Goal: Transaction & Acquisition: Purchase product/service

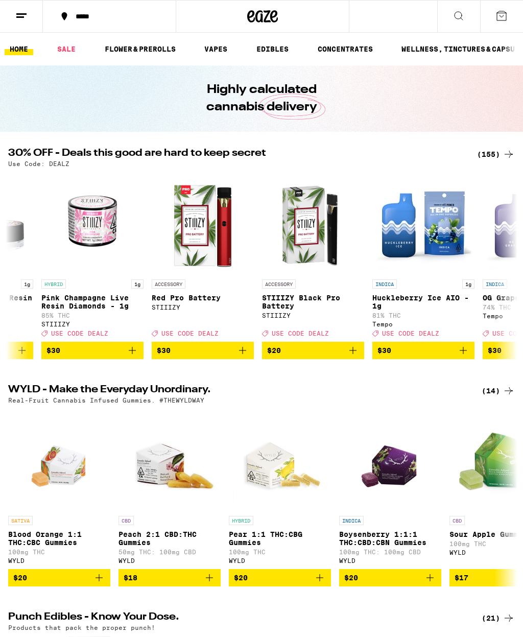
click at [492, 157] on div "(155)" at bounding box center [496, 154] width 38 height 12
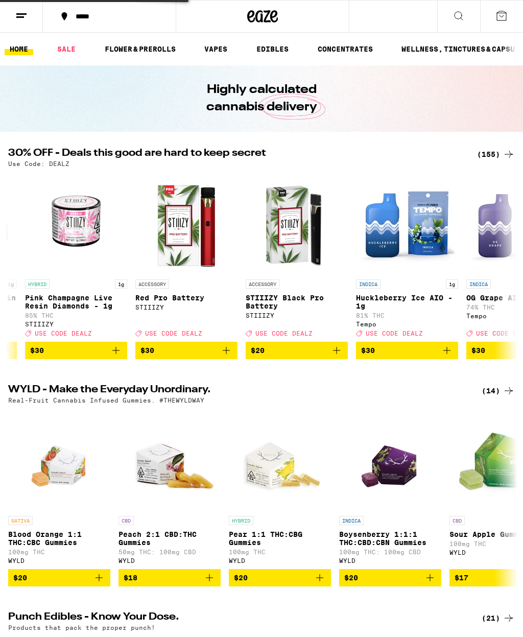
scroll to position [0, 10243]
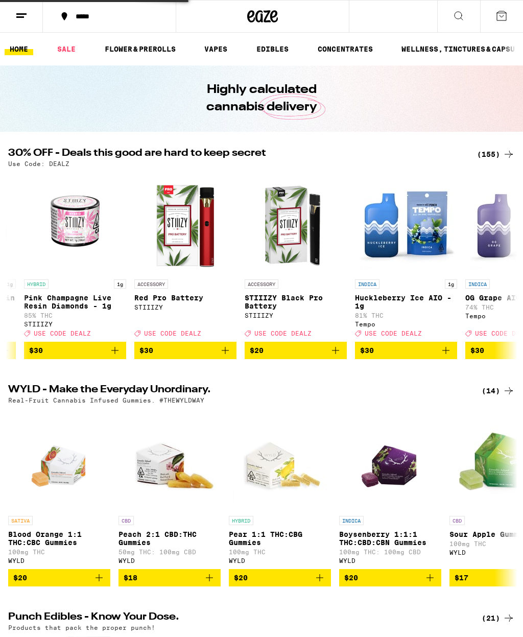
click at [492, 157] on div "(155)" at bounding box center [496, 154] width 38 height 12
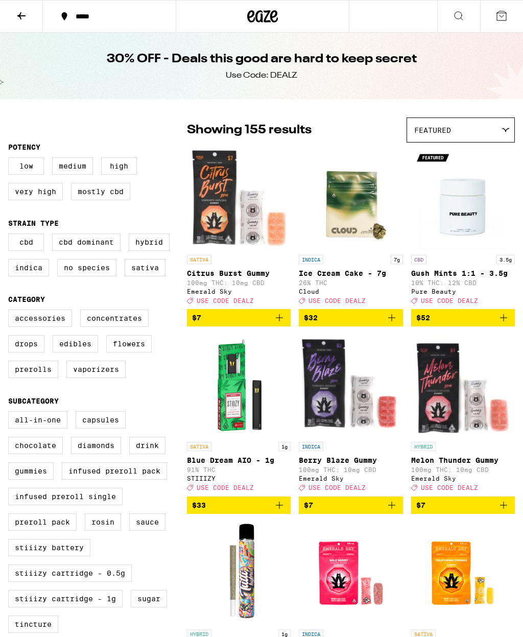
click at [456, 74] on div "30% OFF - Deals this good are hard to keep secret Use Code: DEALZ" at bounding box center [261, 66] width 392 height 66
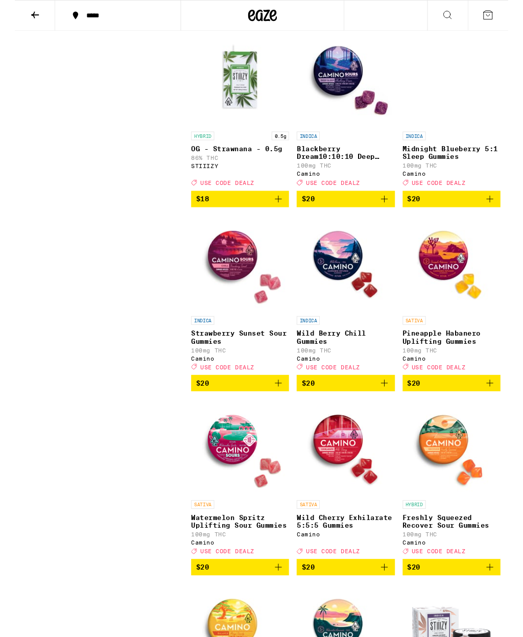
scroll to position [2653, 0]
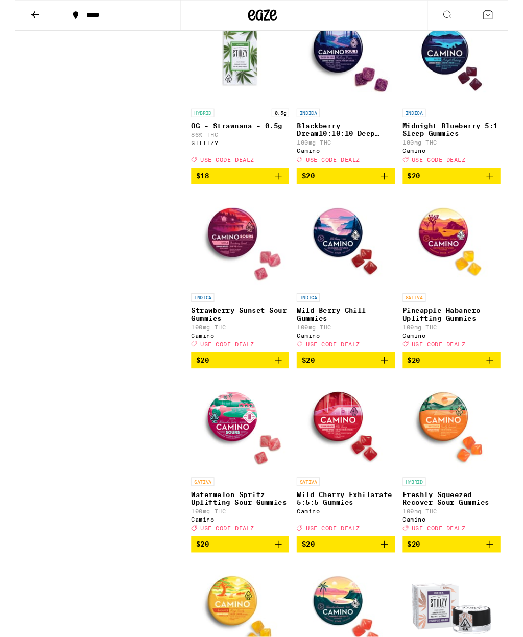
click at [393, 193] on icon "Add to bag" at bounding box center [392, 187] width 12 height 12
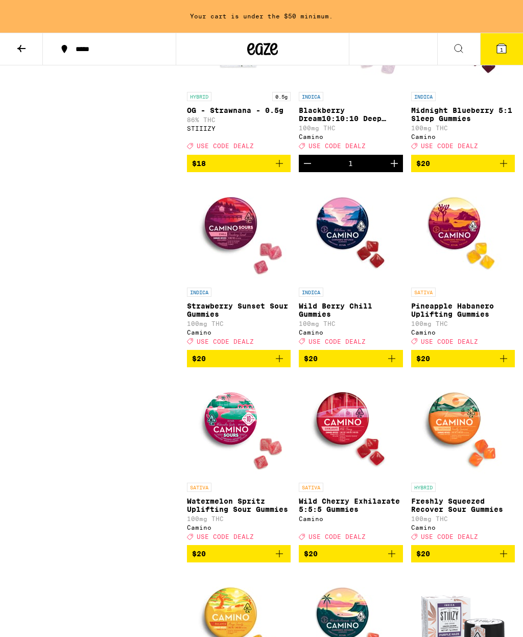
scroll to position [2707, 0]
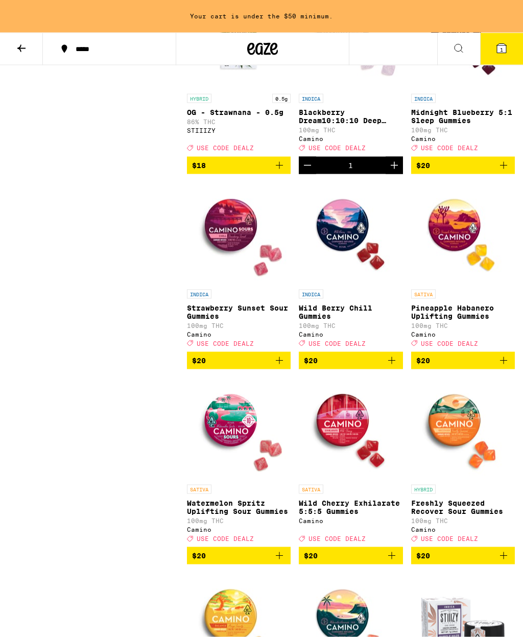
click at [393, 367] on icon "Add to bag" at bounding box center [392, 360] width 12 height 12
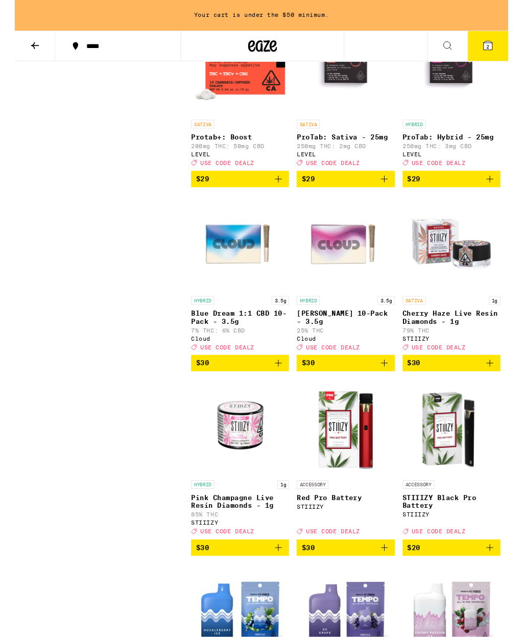
scroll to position [5773, 0]
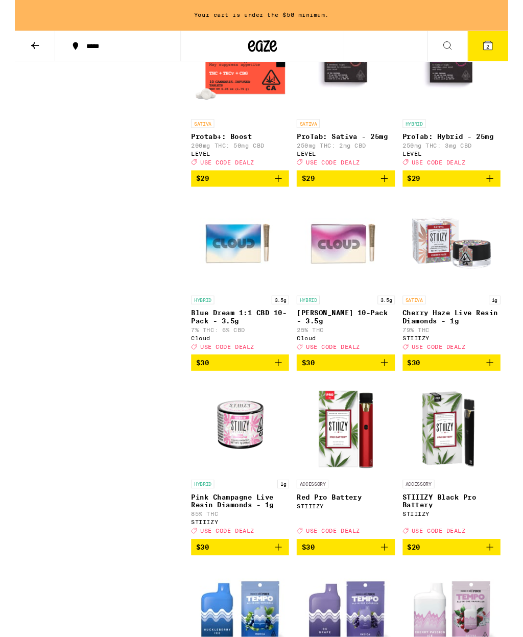
click at [395, 391] on icon "Add to bag" at bounding box center [392, 384] width 12 height 12
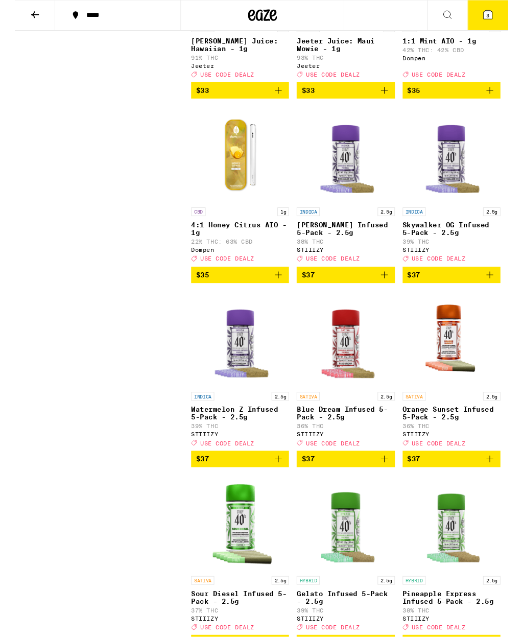
scroll to position [7592, 0]
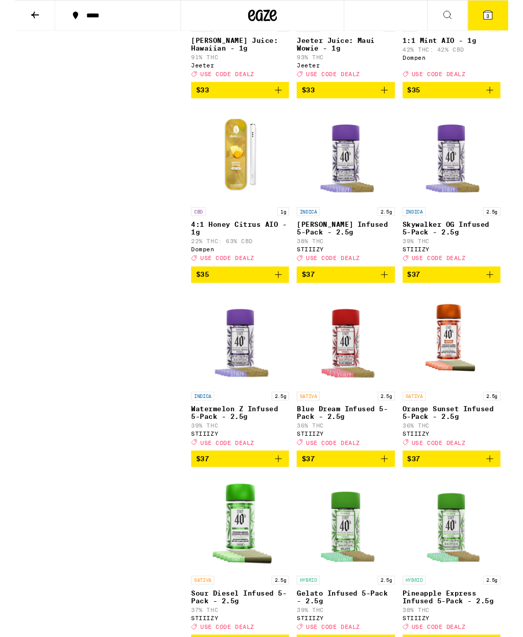
click at [502, 102] on icon "Add to bag" at bounding box center [503, 95] width 12 height 12
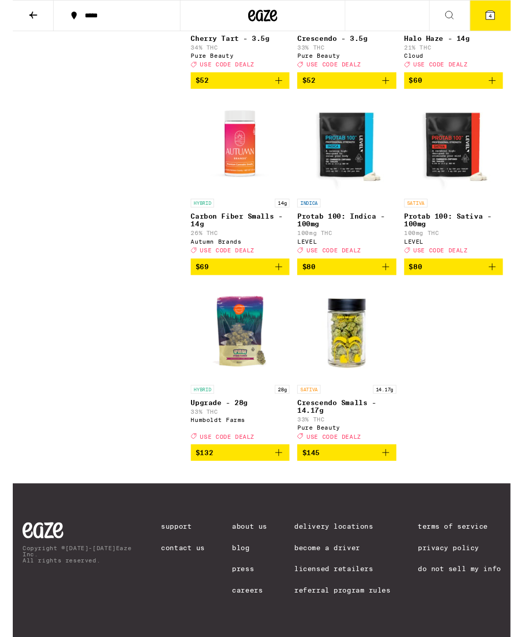
scroll to position [10062, 0]
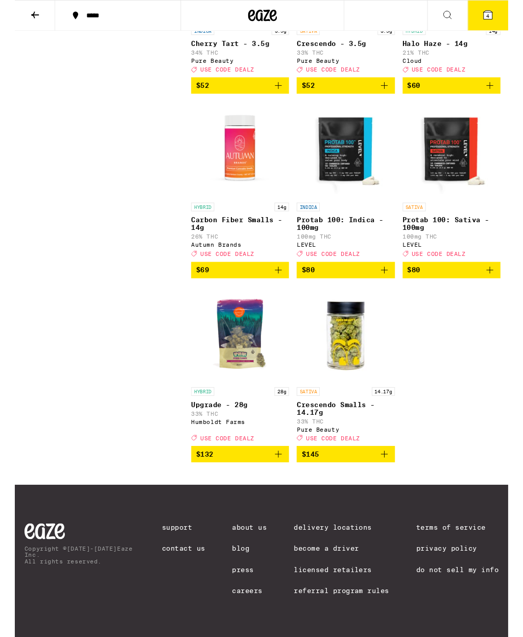
click at [391, 488] on icon "Add to bag" at bounding box center [392, 481] width 12 height 12
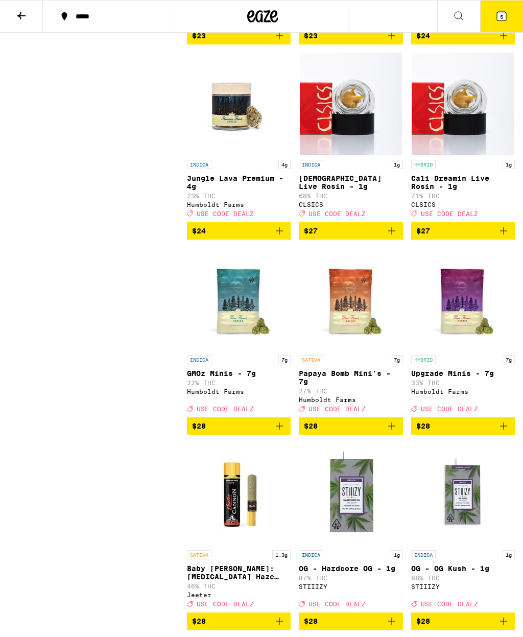
scroll to position [4169, 0]
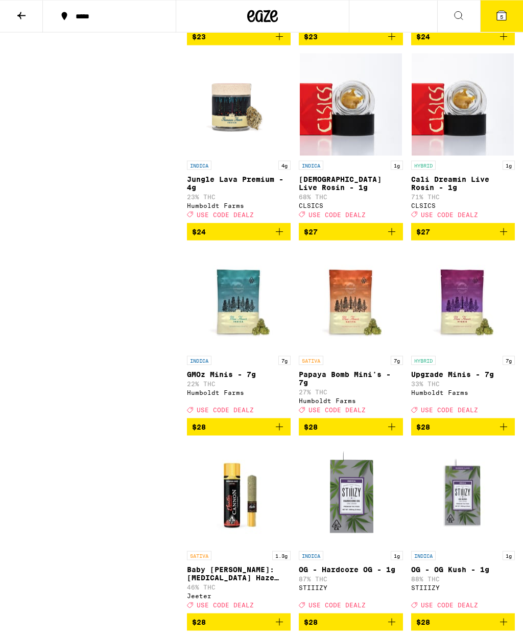
click at [279, 235] on icon "Add to bag" at bounding box center [279, 231] width 7 height 7
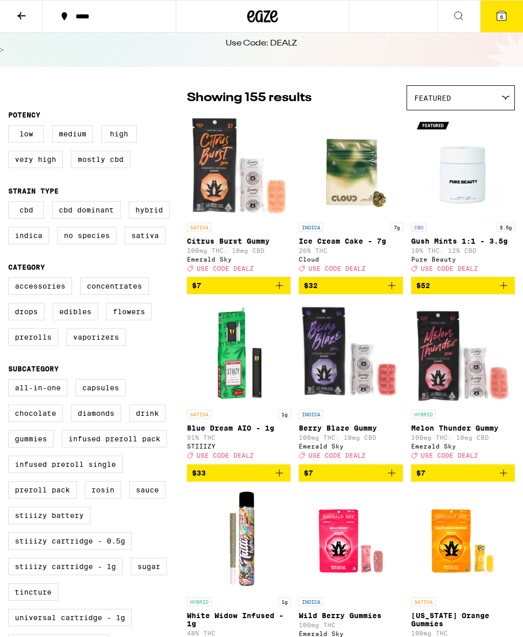
scroll to position [0, 0]
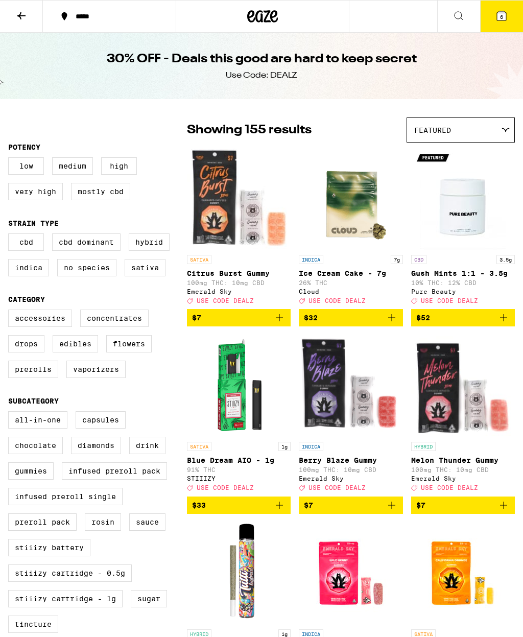
click at [506, 15] on icon at bounding box center [501, 15] width 9 height 9
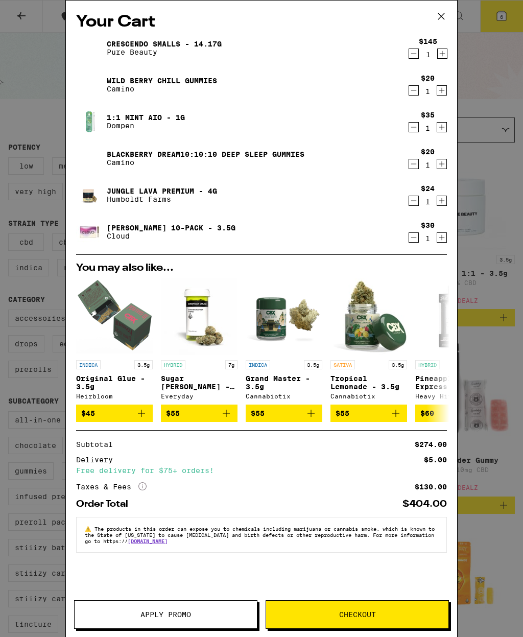
click at [125, 626] on button "Apply Promo" at bounding box center [165, 614] width 183 height 29
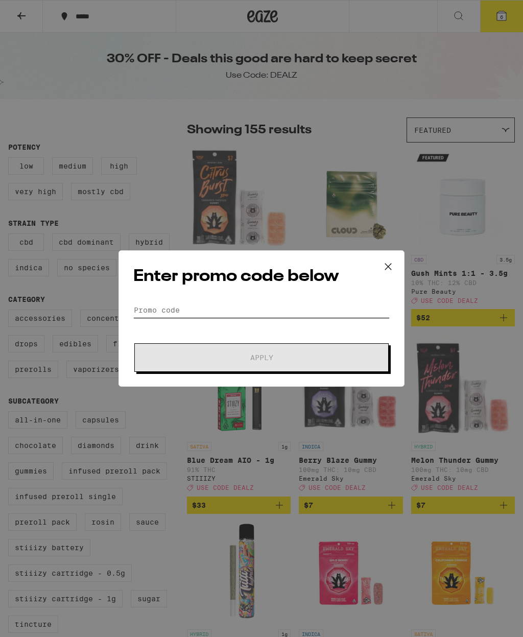
click at [319, 306] on input "Promo Code" at bounding box center [261, 309] width 256 height 15
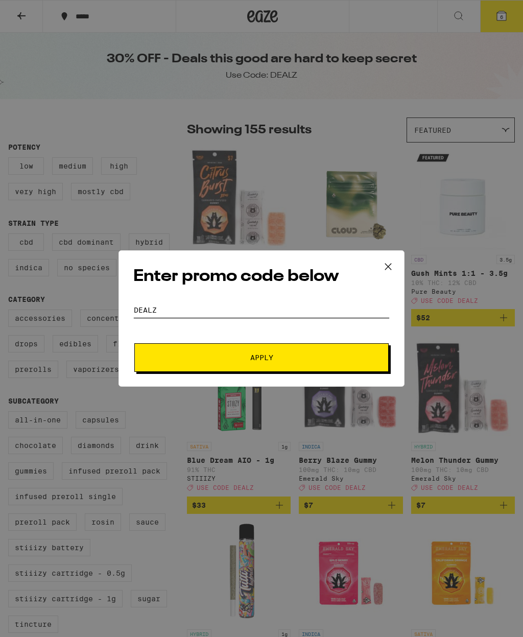
type input "Dealz"
click at [302, 361] on span "Apply" at bounding box center [262, 357] width 184 height 7
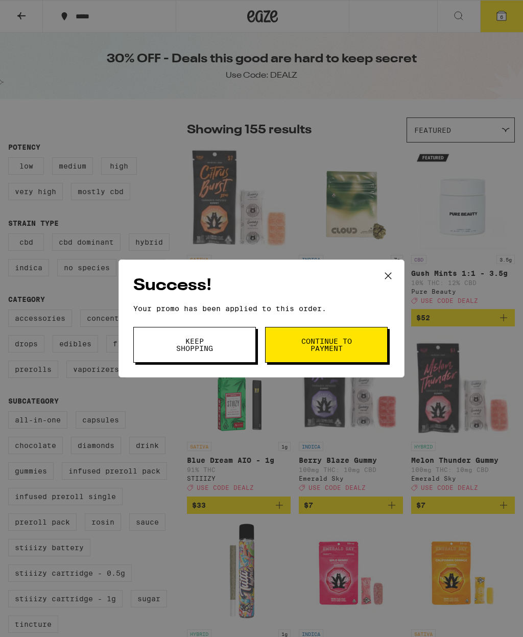
click at [357, 344] on button "Continue to payment" at bounding box center [326, 345] width 123 height 36
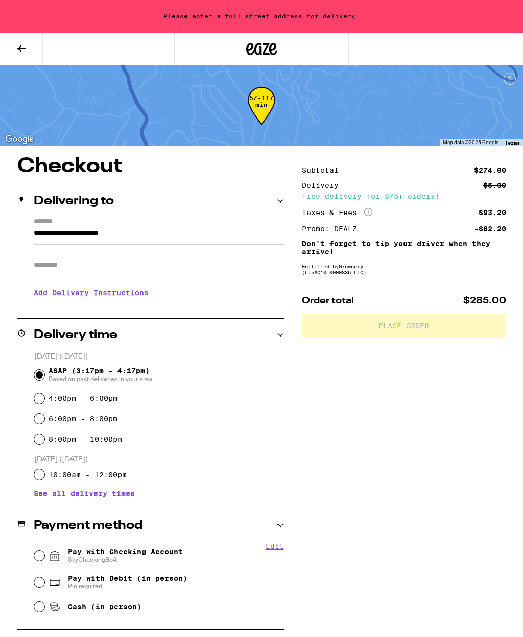
click at [241, 277] on input "Apt/Suite" at bounding box center [159, 265] width 250 height 25
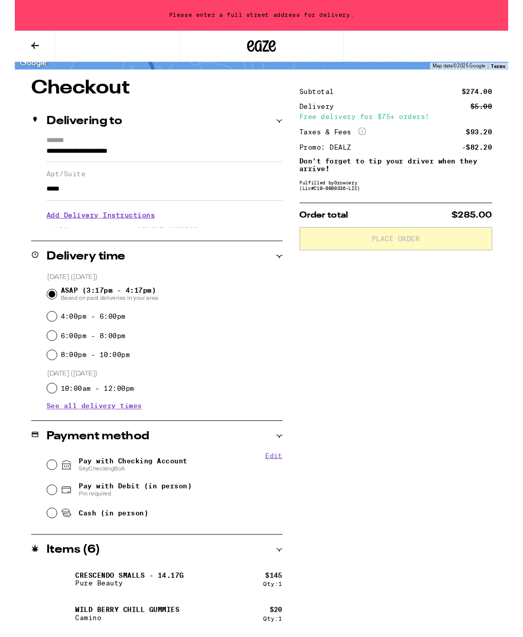
scroll to position [77, 0]
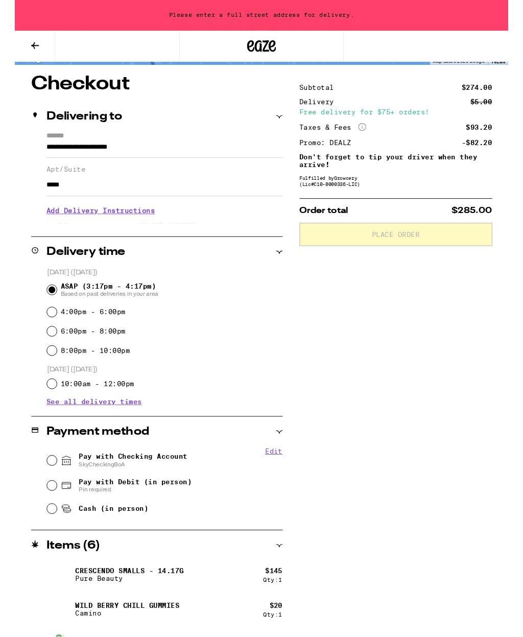
type input "*****"
click at [109, 540] on span "Cash (in person)" at bounding box center [105, 539] width 74 height 8
click at [44, 540] on input "Cash (in person)" at bounding box center [39, 539] width 10 height 10
radio input "true"
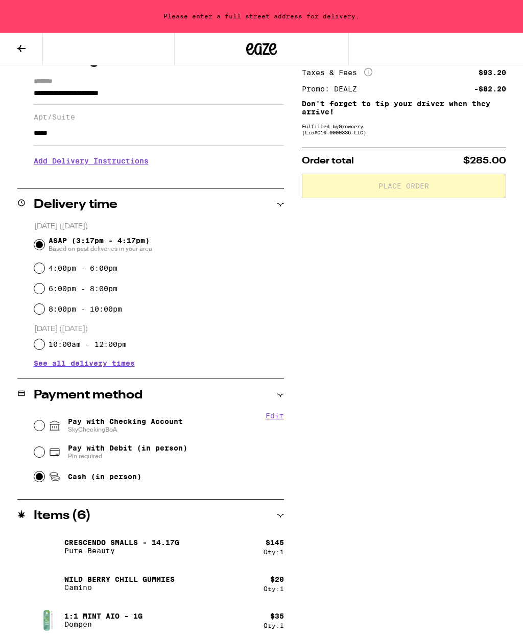
scroll to position [0, 0]
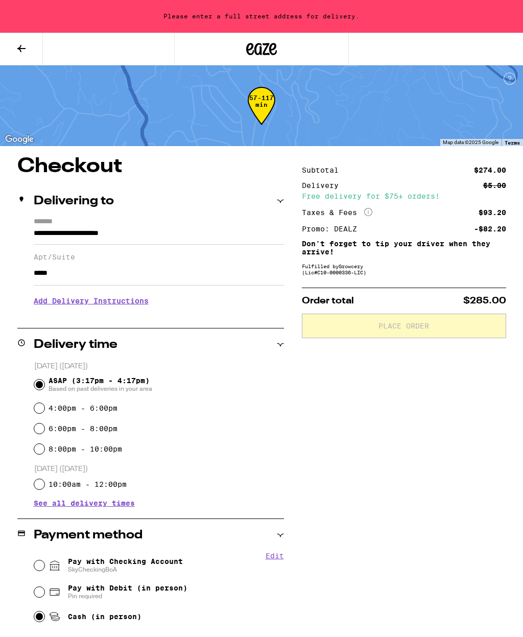
click at [238, 227] on input "**********" at bounding box center [159, 235] width 250 height 17
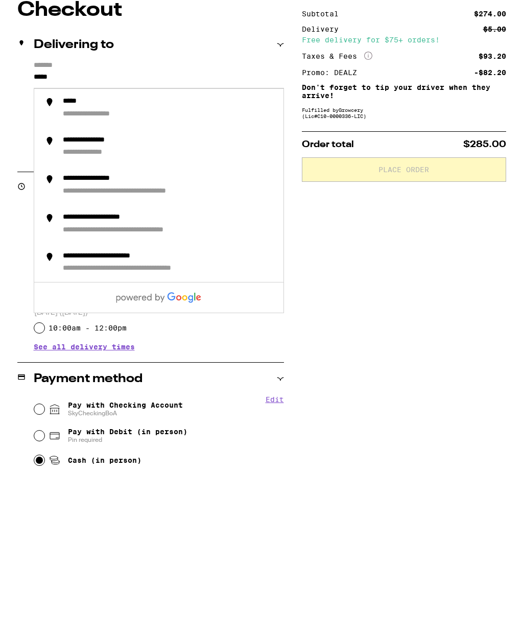
type input "****"
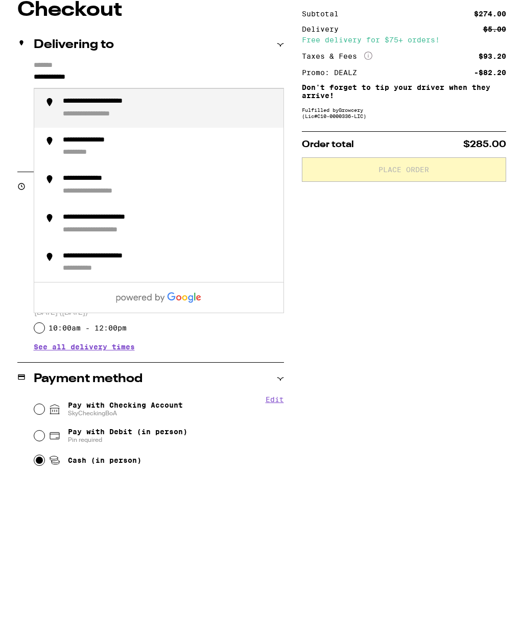
click at [168, 253] on div "**********" at bounding box center [116, 258] width 106 height 10
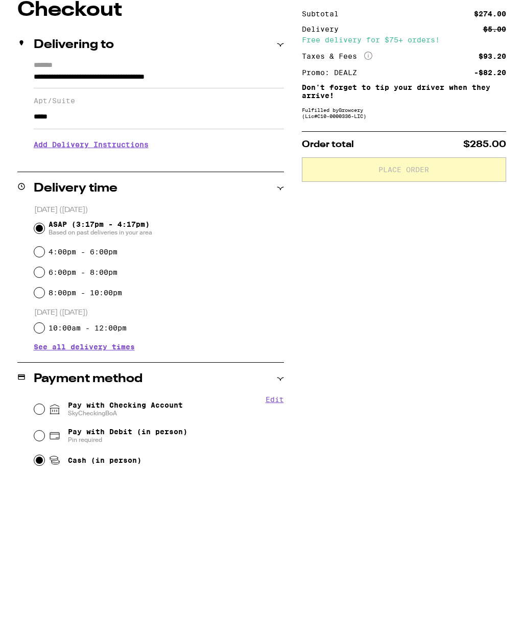
scroll to position [156, 0]
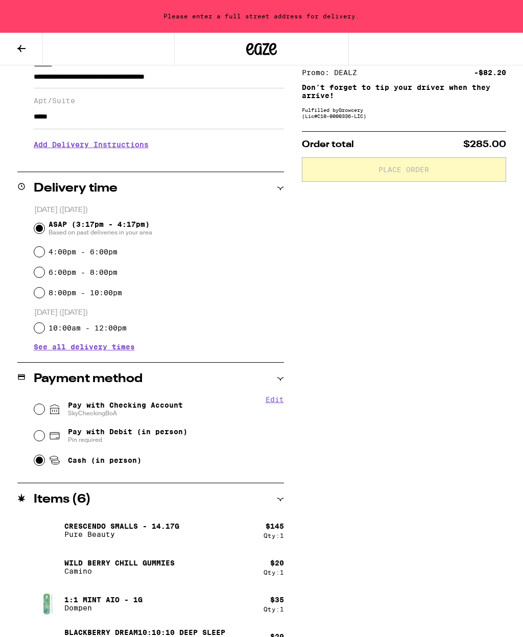
type input "**********"
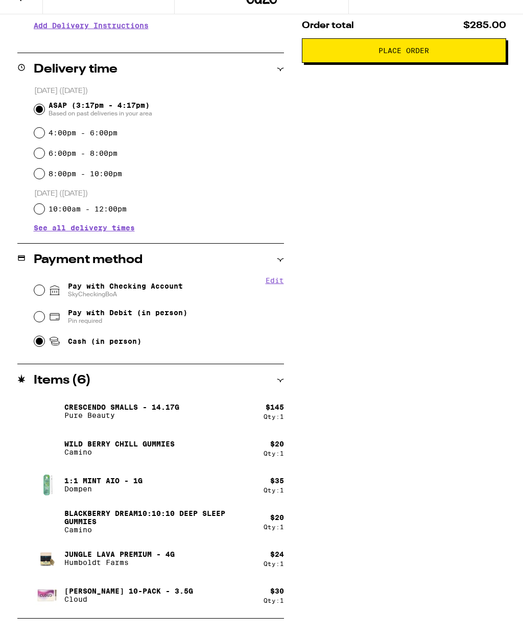
scroll to position [0, 0]
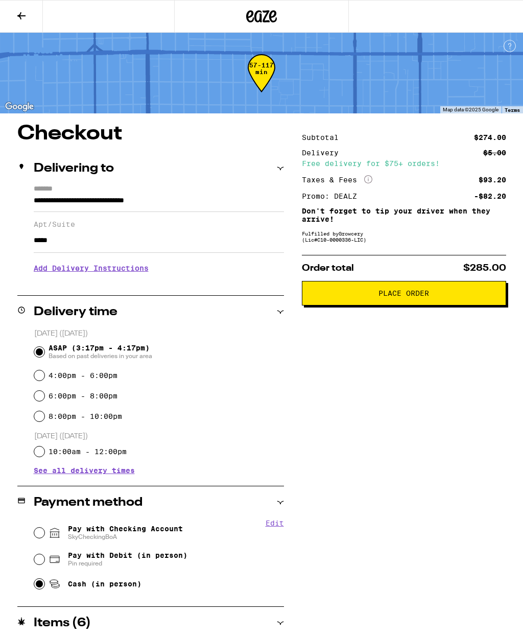
click at [460, 305] on button "Place Order" at bounding box center [404, 293] width 204 height 25
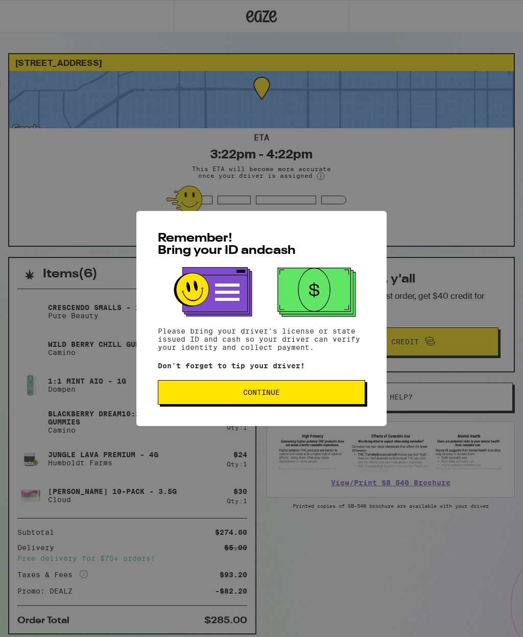
click at [333, 402] on button "Continue" at bounding box center [261, 392] width 207 height 25
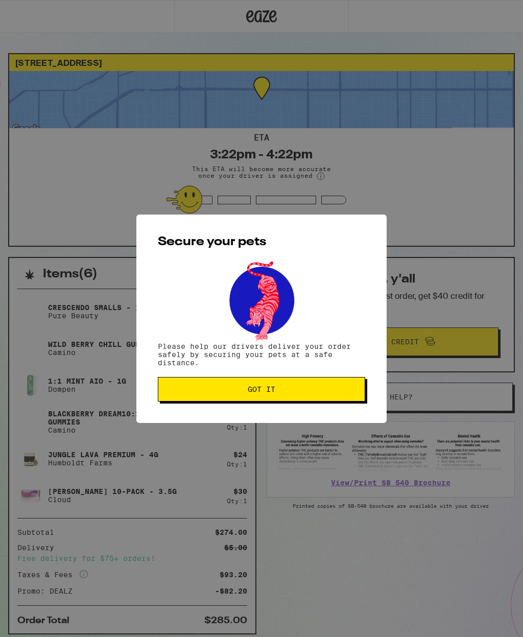
click at [319, 389] on span "Got it" at bounding box center [261, 389] width 190 height 7
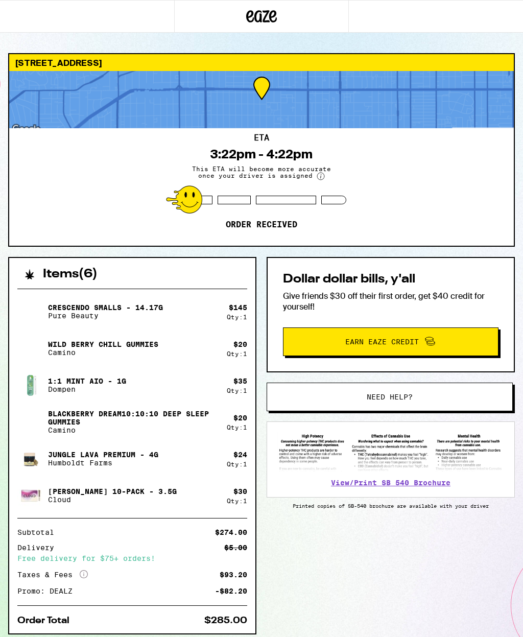
scroll to position [41, 0]
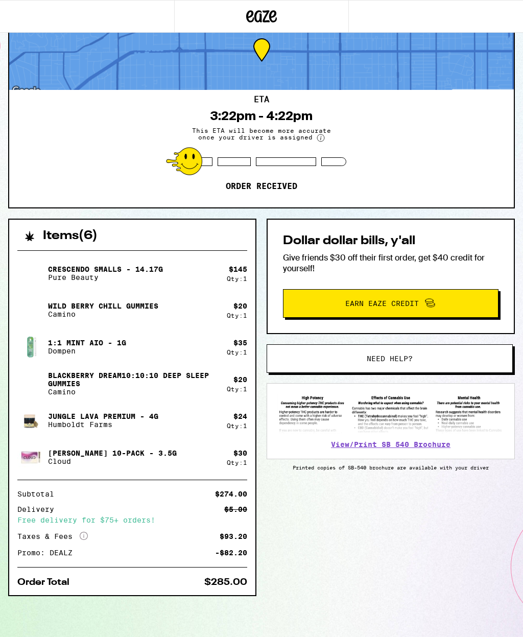
click at [478, 623] on div "Items ( 6 ) Crescendo Smalls - 14.17g Pure Beauty $ 145 Qty: 1 Wild Berry Chill…" at bounding box center [261, 428] width 507 height 418
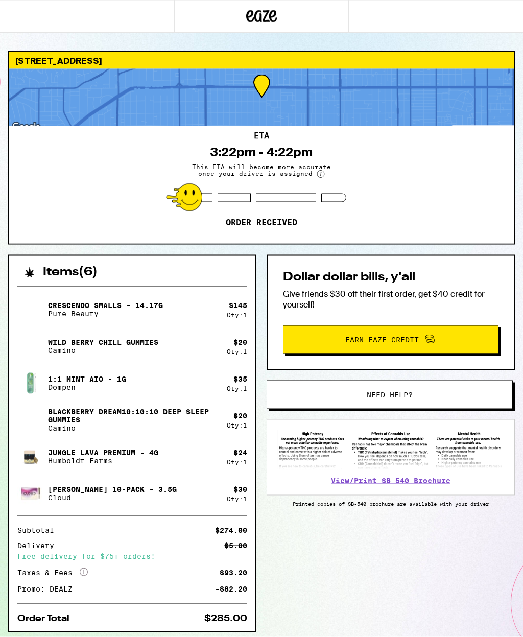
scroll to position [0, 0]
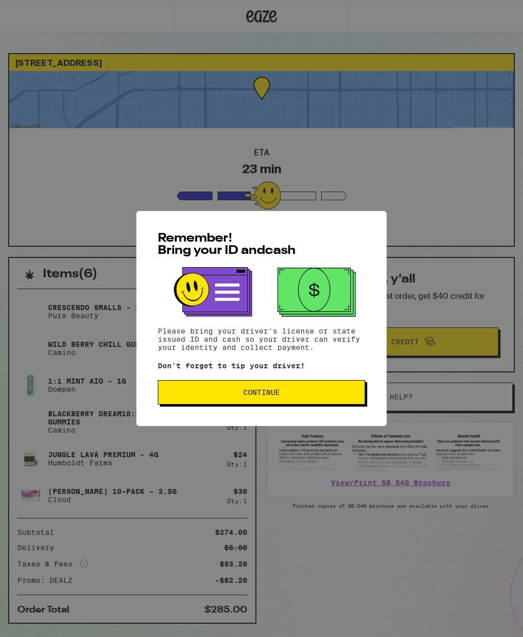
click at [319, 396] on span "Continue" at bounding box center [261, 392] width 190 height 7
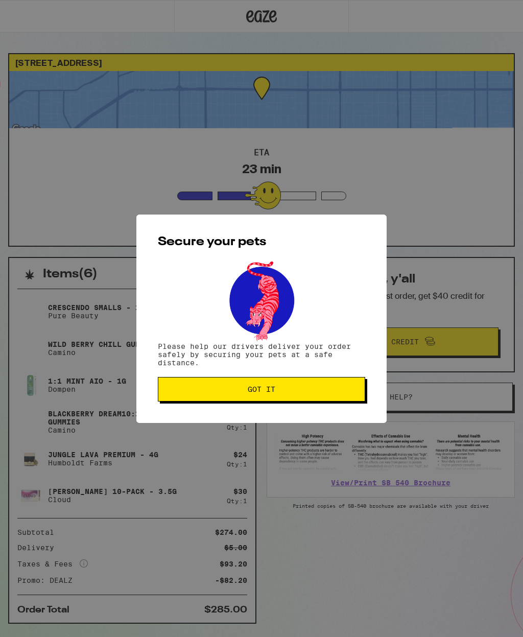
click at [266, 393] on span "Got it" at bounding box center [262, 389] width 28 height 7
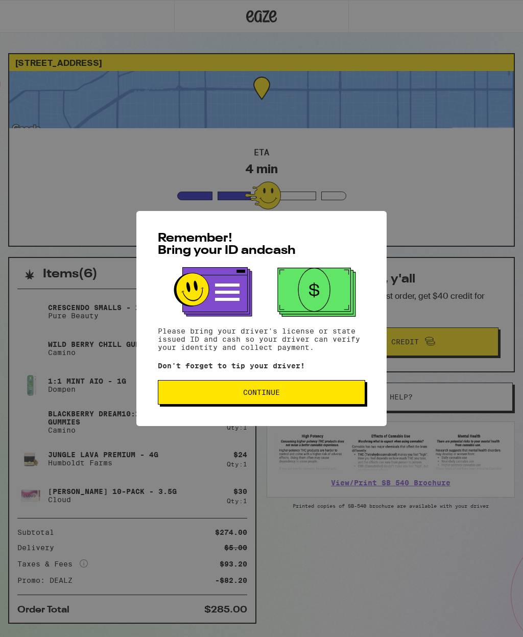
click at [333, 391] on button "Continue" at bounding box center [261, 392] width 207 height 25
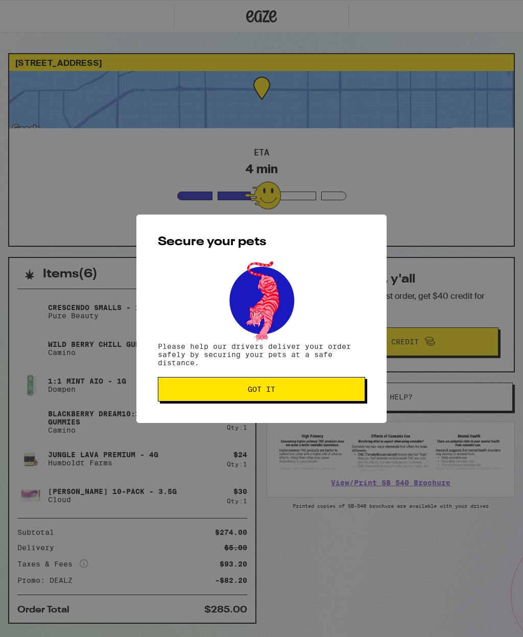
click at [343, 397] on button "Got it" at bounding box center [261, 389] width 207 height 25
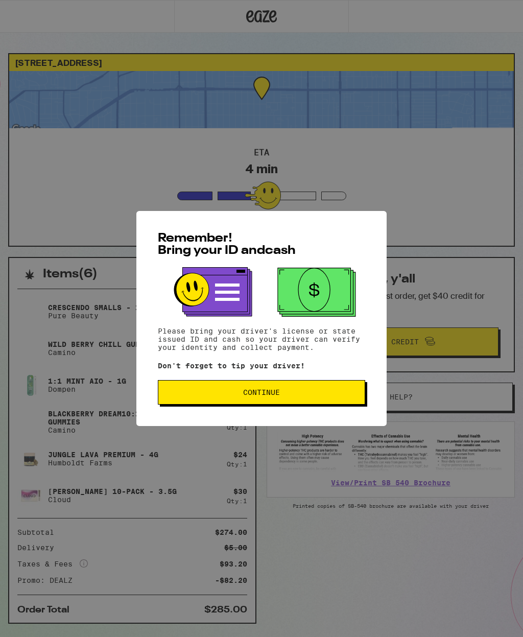
click at [319, 404] on button "Continue" at bounding box center [261, 392] width 207 height 25
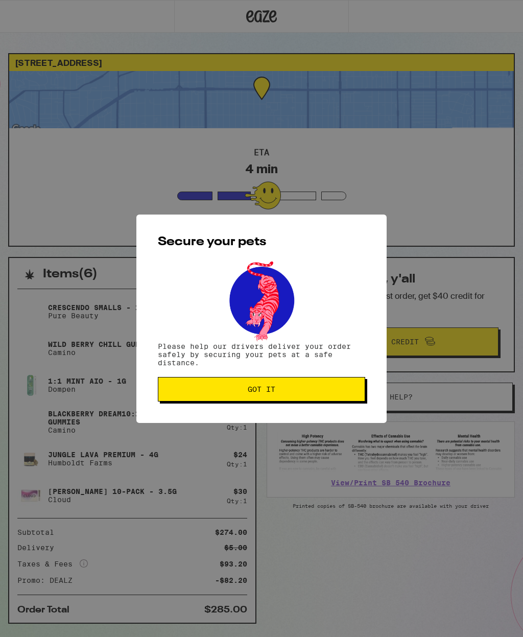
click at [324, 410] on div "Secure your pets Please help our drivers deliver your order safely by securing …" at bounding box center [261, 318] width 250 height 208
click at [311, 376] on div "Secure your pets Please help our drivers deliver your order safely by securing …" at bounding box center [261, 318] width 250 height 208
click at [307, 393] on span "Got it" at bounding box center [261, 389] width 190 height 7
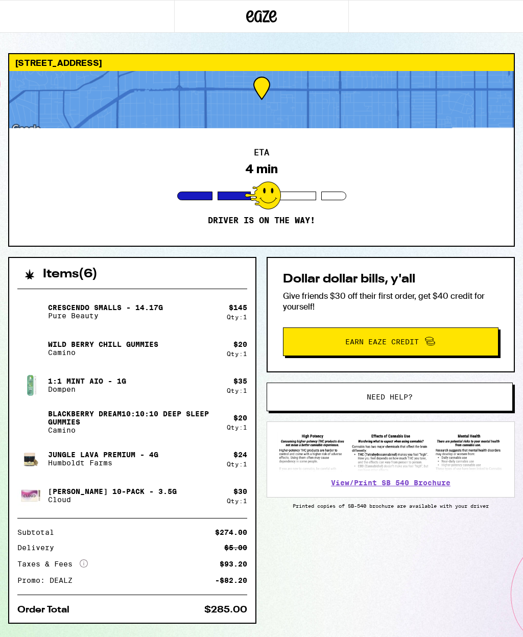
click at [353, 105] on div at bounding box center [261, 99] width 505 height 57
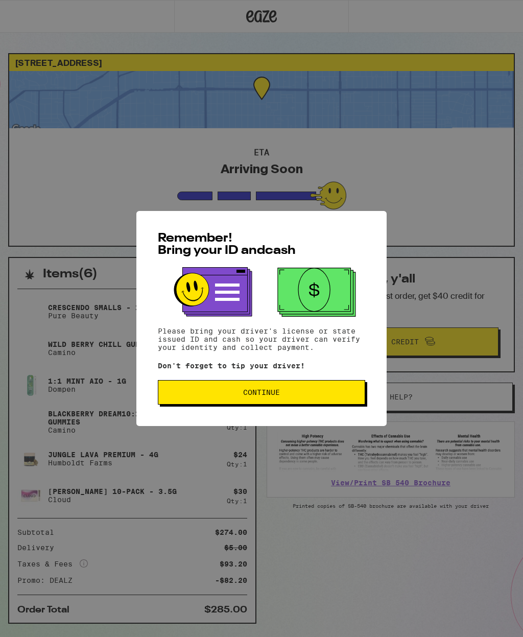
click at [257, 396] on span "Continue" at bounding box center [261, 392] width 37 height 7
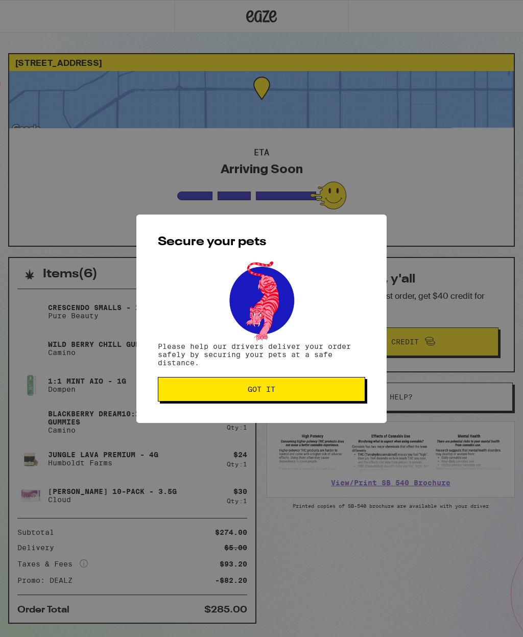
click at [278, 401] on button "Got it" at bounding box center [261, 389] width 207 height 25
